Goal: Transaction & Acquisition: Purchase product/service

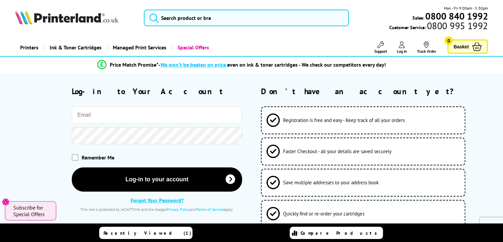
click at [171, 117] on input "email" at bounding box center [157, 114] width 170 height 17
paste input "accounts@onsite-tech.co.uk"
type input "accounts@onsite-tech.co.uk"
click at [26, 155] on div "Remember Me" at bounding box center [128, 157] width 227 height 20
click at [71, 161] on div "Remember Me" at bounding box center [128, 157] width 227 height 20
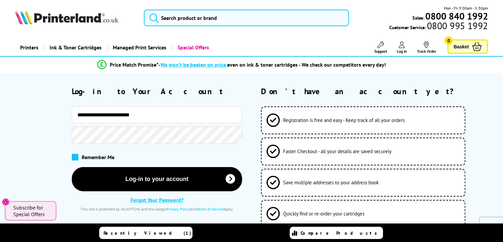
click at [75, 158] on span at bounding box center [75, 157] width 7 height 7
click at [73, 155] on input "checkbox" at bounding box center [73, 155] width 0 height 0
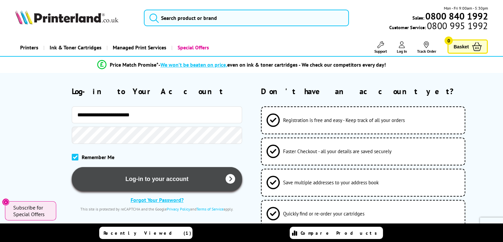
click at [109, 181] on button "Log-in to your account" at bounding box center [157, 179] width 170 height 24
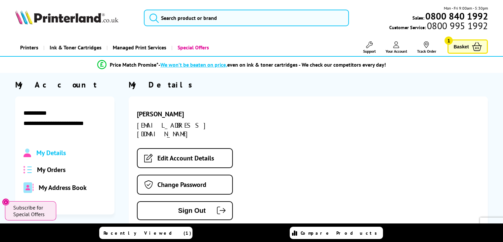
click at [461, 48] on span "Basket" at bounding box center [461, 46] width 15 height 9
